Goal: Check status

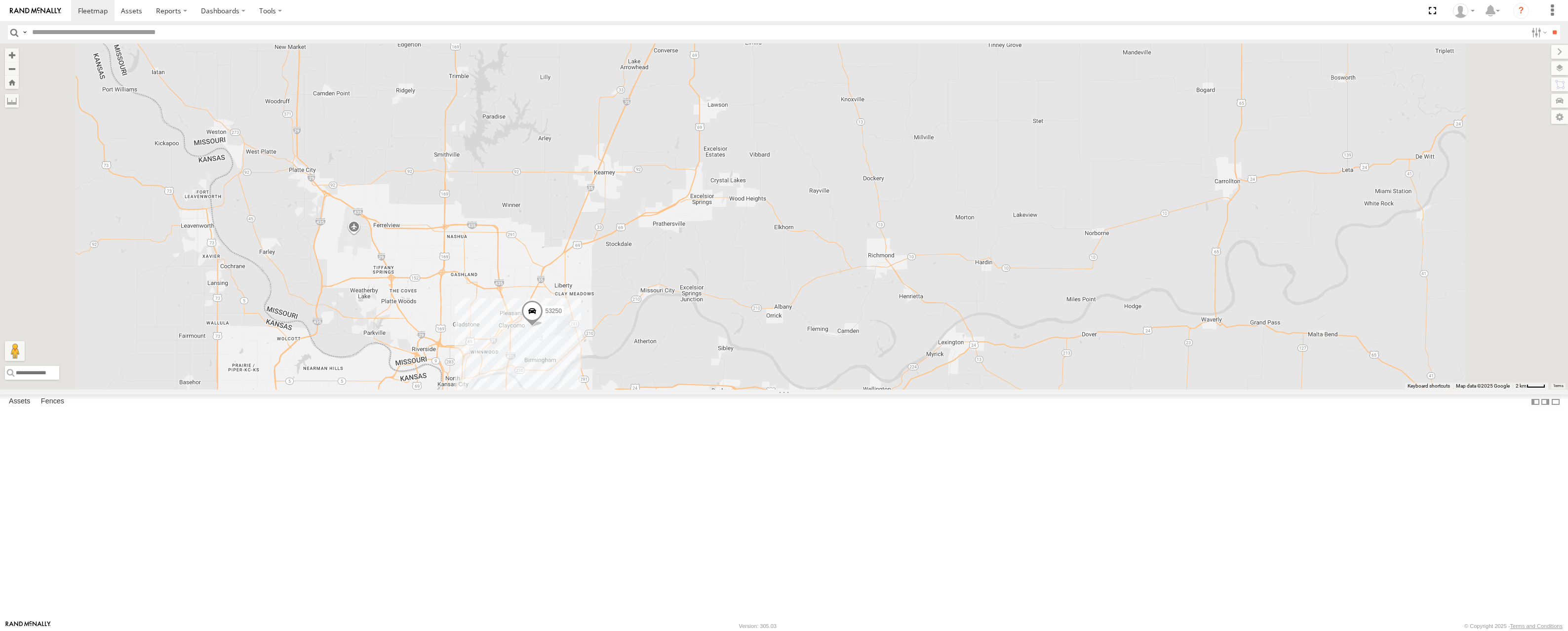
drag, startPoint x: 733, startPoint y: 475, endPoint x: 703, endPoint y: 356, distance: 122.7
click at [707, 350] on div "53271 53272 53230 53247 53151 53203 53256 53291 53217 53278 53254 53211 53281 5…" at bounding box center [784, 216] width 1568 height 346
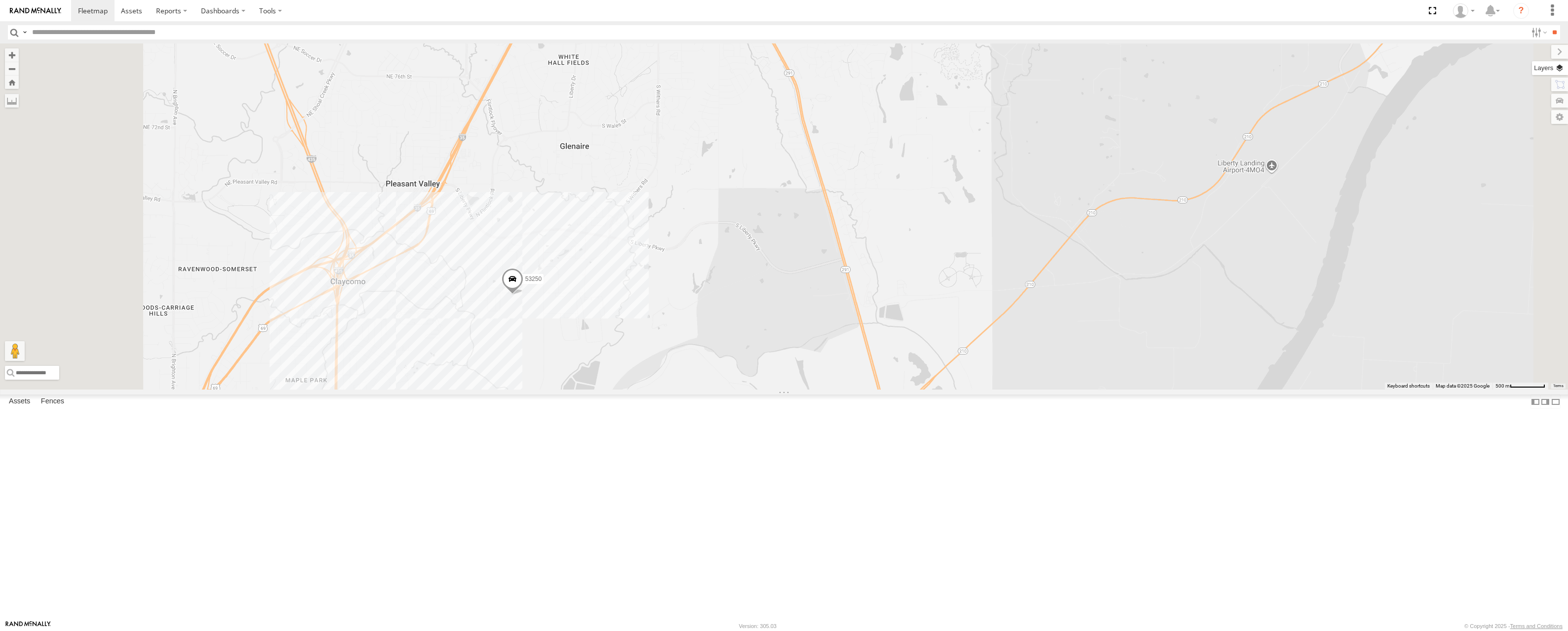
click at [1559, 61] on label at bounding box center [1550, 68] width 36 height 14
click at [0, 0] on span "Basemaps" at bounding box center [0, 0] width 0 height 0
click at [0, 0] on span "Satellite" at bounding box center [0, 0] width 0 height 0
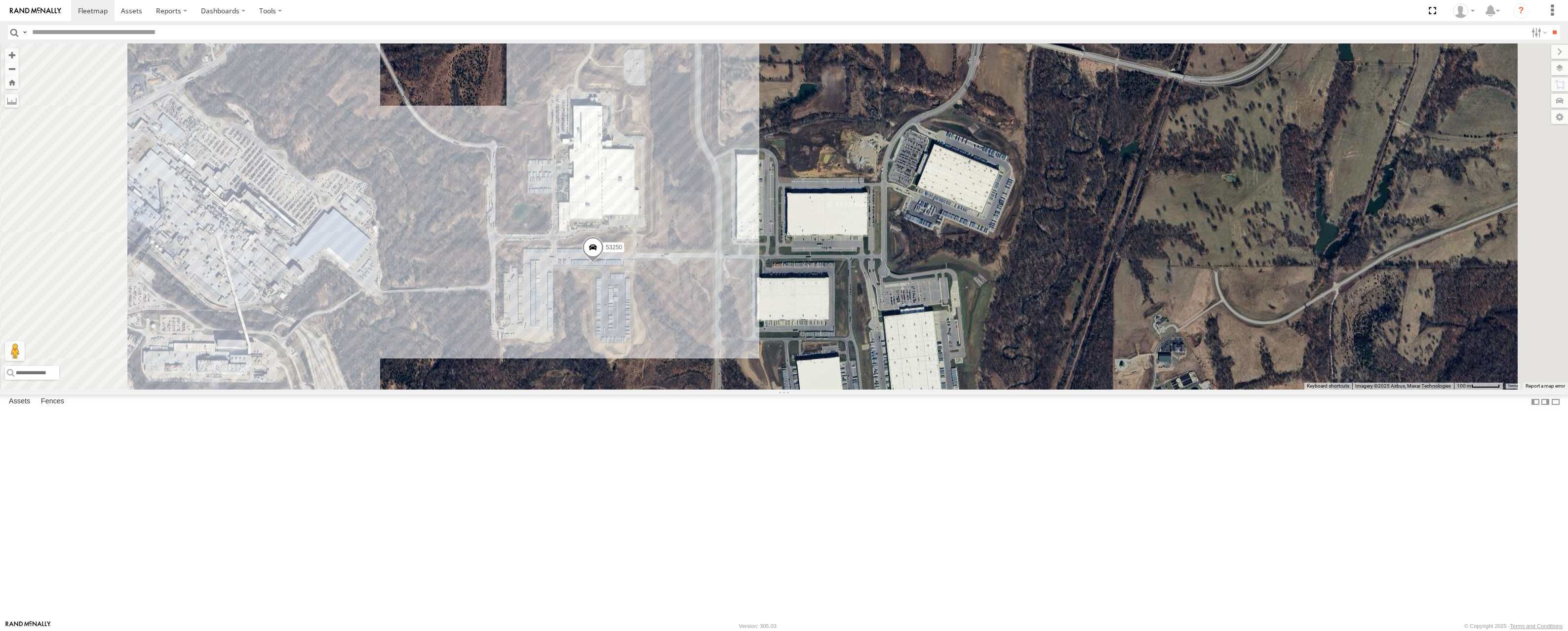
click at [622, 250] on span "53250" at bounding box center [614, 247] width 16 height 7
click at [606, 251] on label at bounding box center [597, 248] width 19 height 7
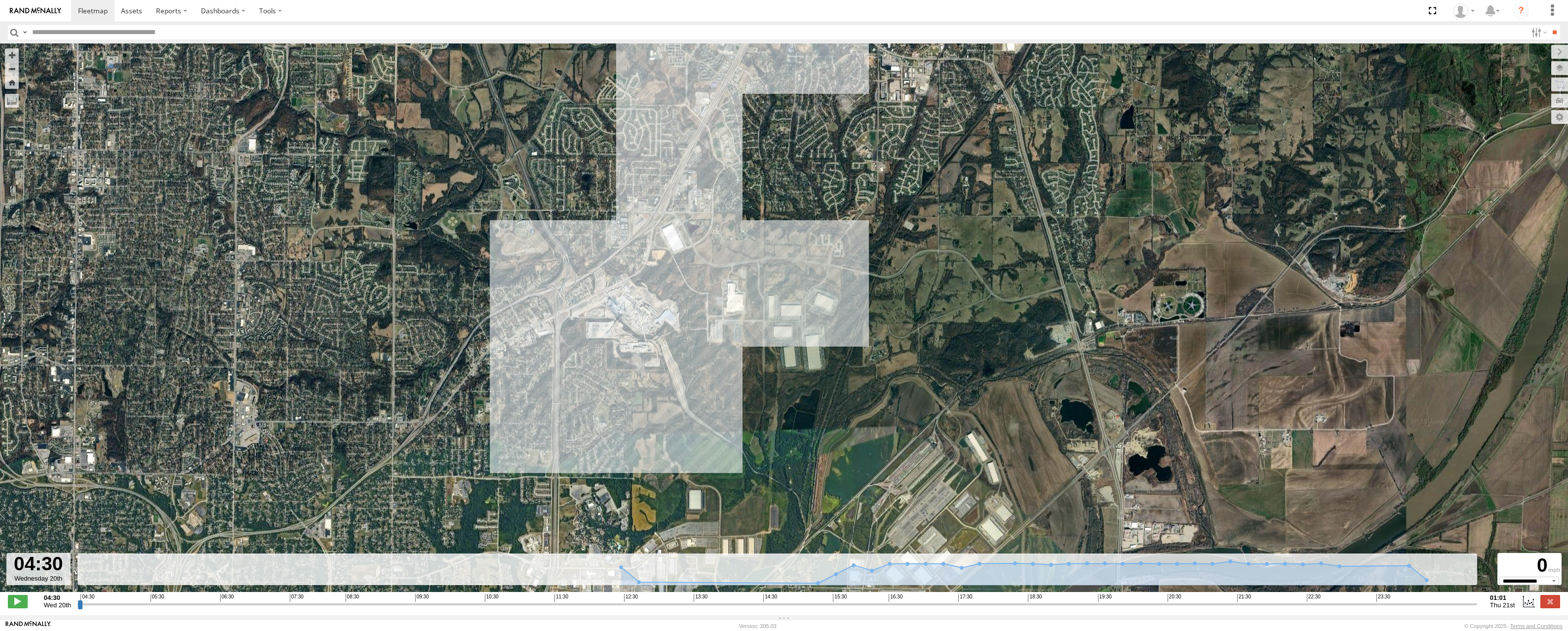
drag, startPoint x: 549, startPoint y: 406, endPoint x: 621, endPoint y: 265, distance: 158.3
click at [621, 263] on div "53250" at bounding box center [784, 322] width 1568 height 559
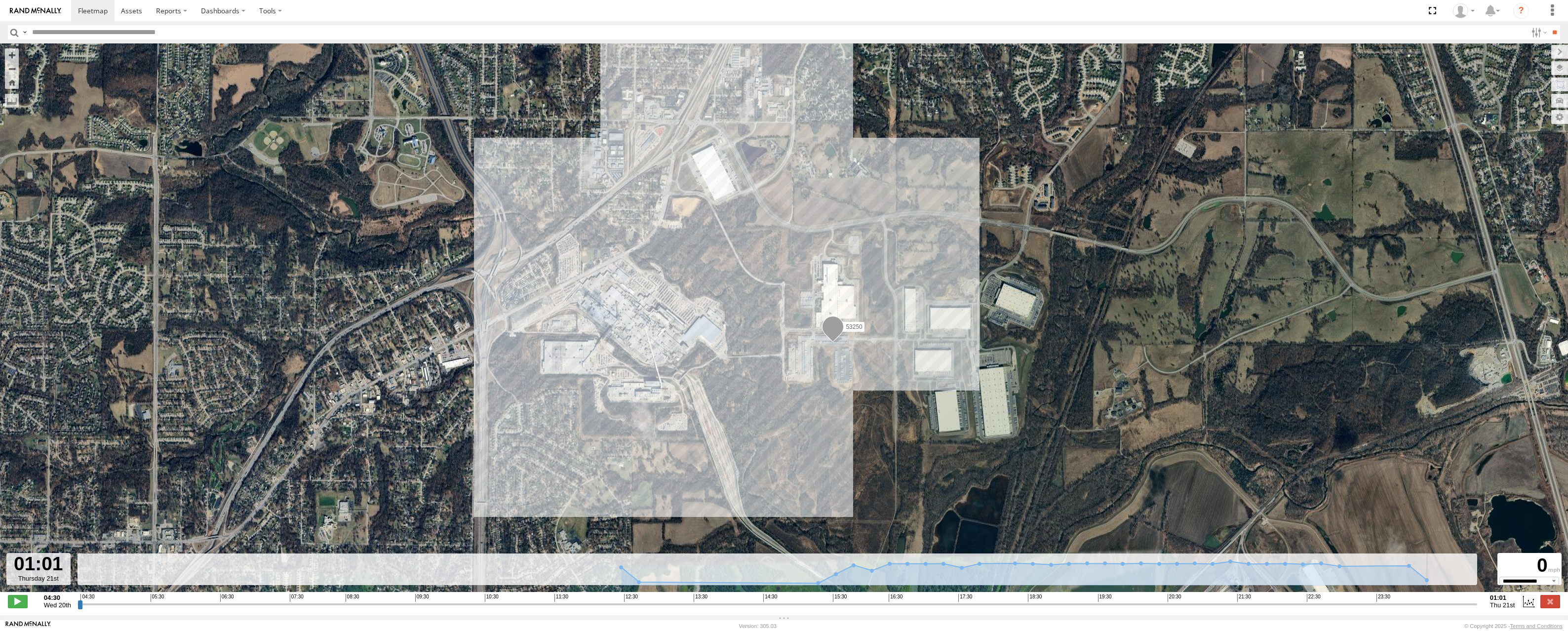
drag, startPoint x: 79, startPoint y: 608, endPoint x: 1493, endPoint y: 619, distance: 1414.0
type input "**********"
click at [1477, 608] on input "range" at bounding box center [777, 604] width 1399 height 10
